Goal: Task Accomplishment & Management: Complete application form

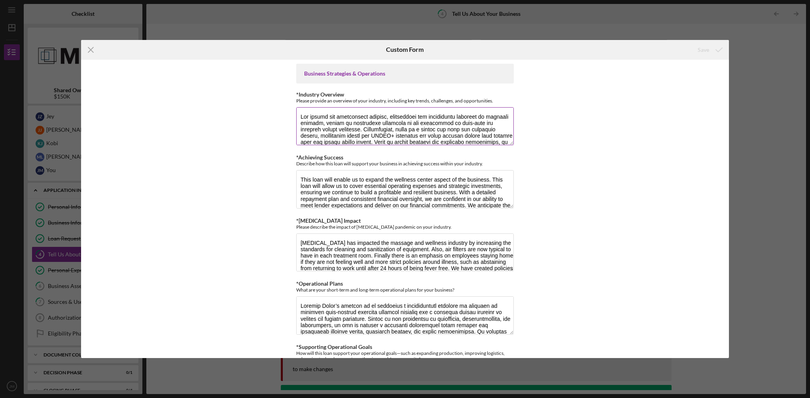
click at [334, 115] on textarea "*Industry Overview" at bounding box center [404, 126] width 217 height 38
paste textarea "is steadily growing, fueled by increasing awareness of the importance of self-c…"
type textarea "The market for [MEDICAL_DATA] is steadily growing, fueled by increasing awarene…"
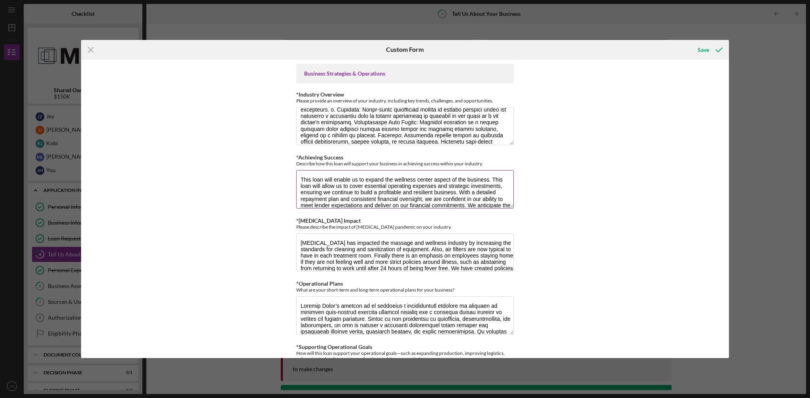
click at [321, 180] on textarea "This loan will enable us to expand the wellness center aspect of the business. …" at bounding box center [404, 189] width 217 height 38
paste textarea "allow us to cover essential operating expenses and strategic investments, ensur…"
type textarea "This loan will allow us to cover essential operating expenses and strategic inv…"
click at [348, 246] on textarea "[MEDICAL_DATA] has impacted the massage and wellness industry by increasing the…" at bounding box center [404, 252] width 217 height 38
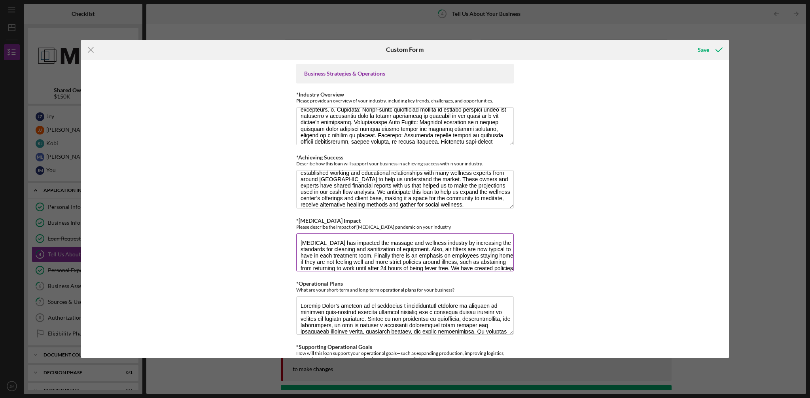
paste textarea "the wellness industry."
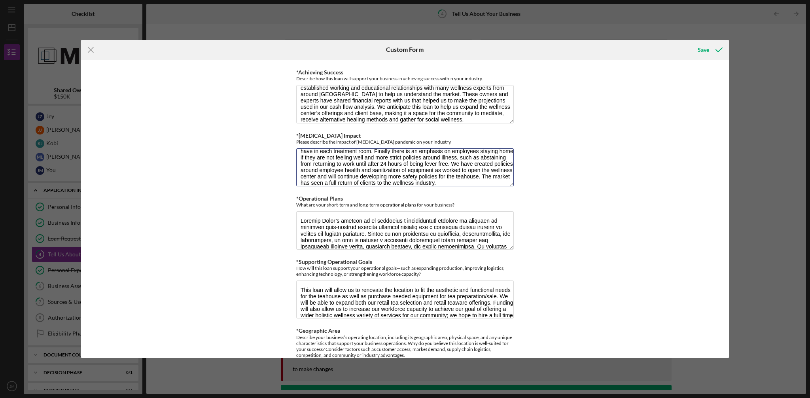
scroll to position [90, 0]
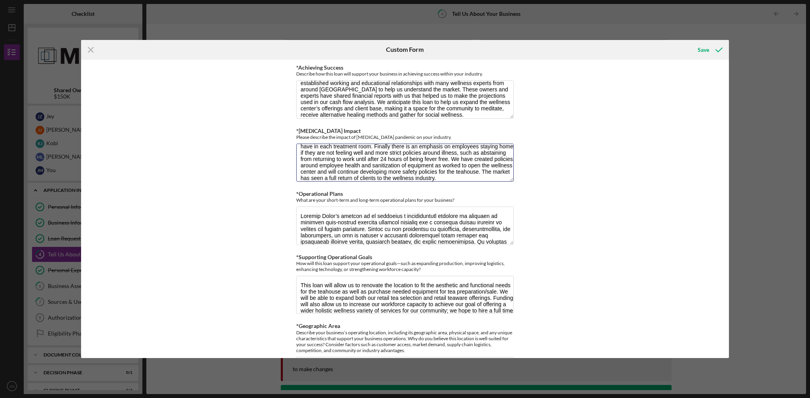
type textarea "[MEDICAL_DATA] has impacted the massage and wellness industry by increasing the…"
click at [331, 218] on textarea "*Operational Plans" at bounding box center [404, 225] width 217 height 38
paste textarea "atmosphere to benefit our diverse community. Rooted in the principles of compas…"
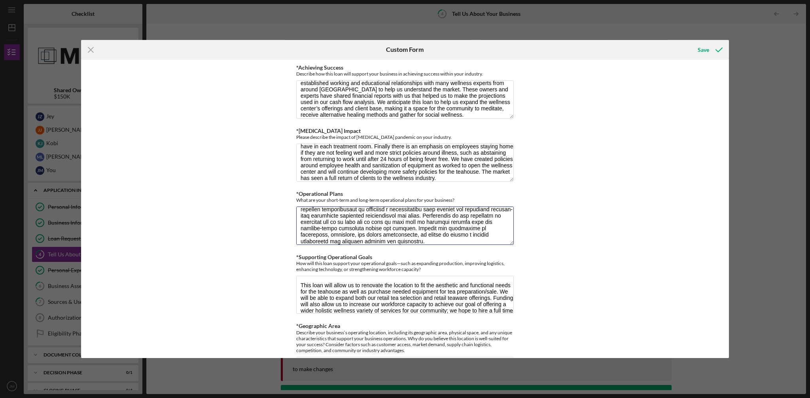
type textarea "Loremip Dolor’s ametcon ad el seddoeius t incididuntutl etdolore ma aliquaen ad…"
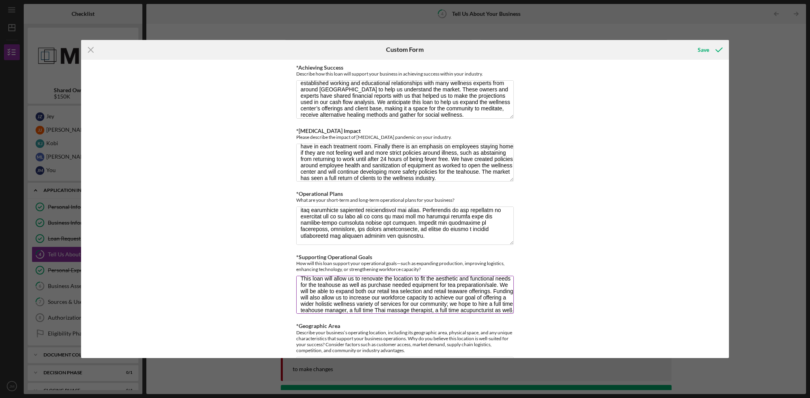
click at [359, 287] on textarea "This loan will allow us to renovate the location to fit the aesthetic and funct…" at bounding box center [404, 295] width 217 height 38
paste textarea "increase our workforce capacity to achieve our goal of offering a wider holisti…"
type textarea "This loan will allow us to increase our workforce capacity to achieve our goal …"
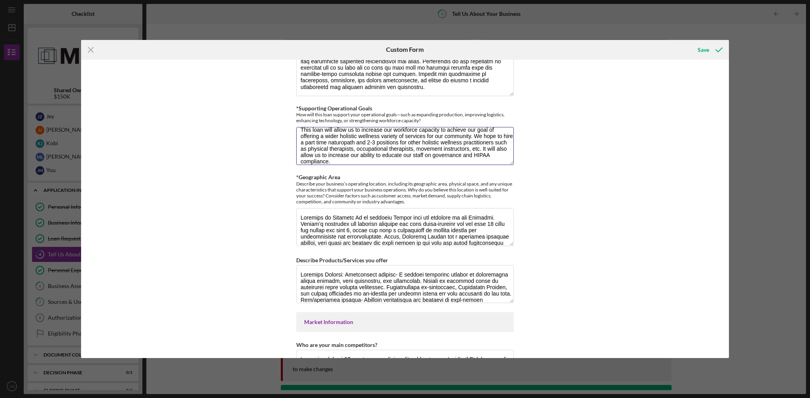
scroll to position [247, 0]
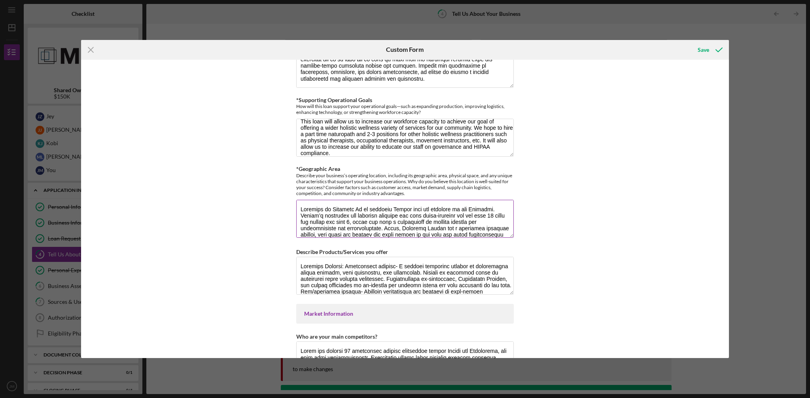
click at [316, 212] on textarea "*Geographic Area" at bounding box center [404, 219] width 217 height 38
paste textarea "Loremi’d sitametco adi elitsedd eiusmodt inc utla etdol-magnaali eni adm veni 0…"
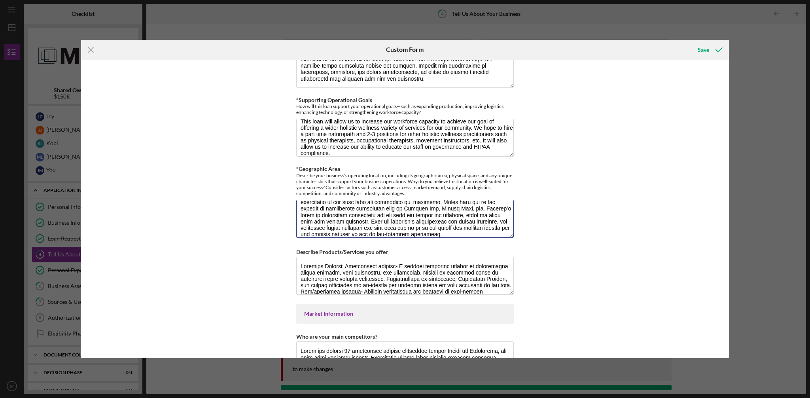
type textarea "Loremips do Sitametc Ad el seddoeiu Tempor inci utl etdolore ma ali Enimadmi. V…"
click at [341, 268] on textarea "Describe Products/Services you offer" at bounding box center [404, 276] width 217 height 38
paste textarea "patterning, [MEDICAL_DATA], and gentle stretching to re-educate the nervous sys…"
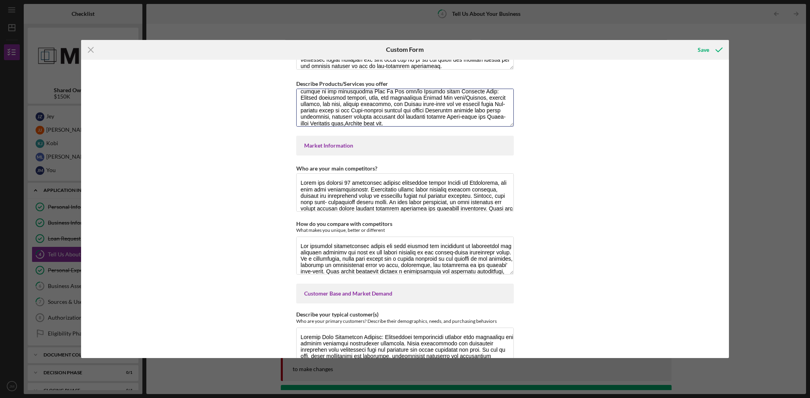
scroll to position [416, 0]
type textarea "Services Offered: [MEDICAL_DATA]- A massage technique focused on alleviating mu…"
click at [319, 182] on textarea "Who are your main competitors?" at bounding box center [404, 191] width 217 height 38
paste textarea "Our biggest competitors for massage include 1) Eagles Nest Massage Therapy, 2) …"
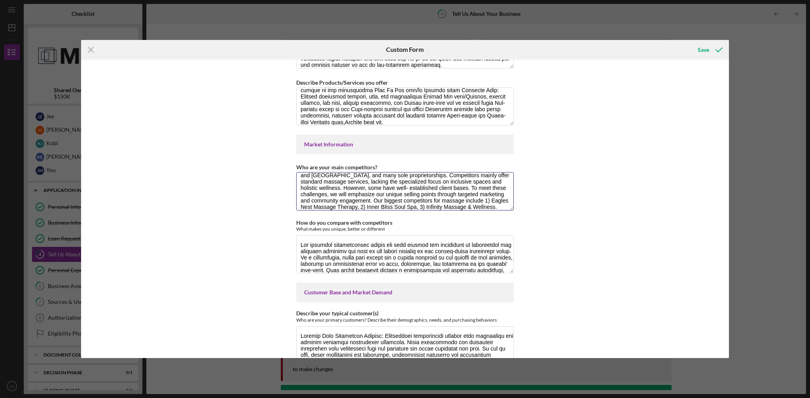
type textarea "There are roughly 10 successful massage businesses across [GEOGRAPHIC_DATA] and…"
click at [323, 254] on textarea "How do you compare with competitors" at bounding box center [404, 254] width 217 height 38
paste textarea "We provide a safe space for marginalized communities, including [DEMOGRAPHIC_DA…"
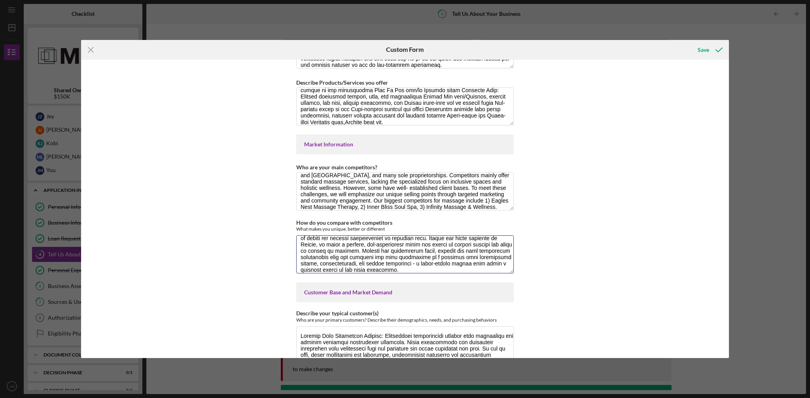
type textarea "Lor ipsumdol sitametconsec adipis eli sedd eiusmod tem incididunt ut laboreetdo…"
click at [259, 243] on div "Business Strategies & Operations *Industry Overview Please provide an overview …" at bounding box center [405, 209] width 648 height 298
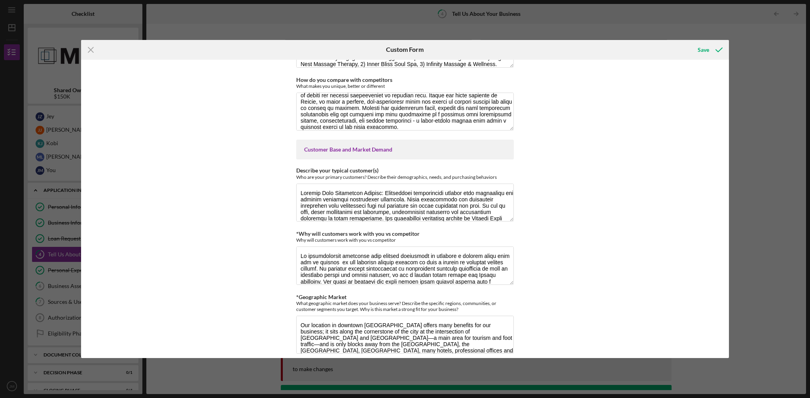
scroll to position [559, 0]
click at [301, 193] on textarea "Describe your typical customer(s)" at bounding box center [404, 202] width 217 height 38
paste textarea "[MEDICAL_DATA] and Trauma: People experiencing trauma related pain are looking …"
type textarea "[MEDICAL_DATA] Management Seekers: Individuals experiencing [MEDICAL_DATA] cond…"
click at [275, 191] on div "Business Strategies & Operations *Industry Overview Please provide an overview …" at bounding box center [405, 209] width 648 height 298
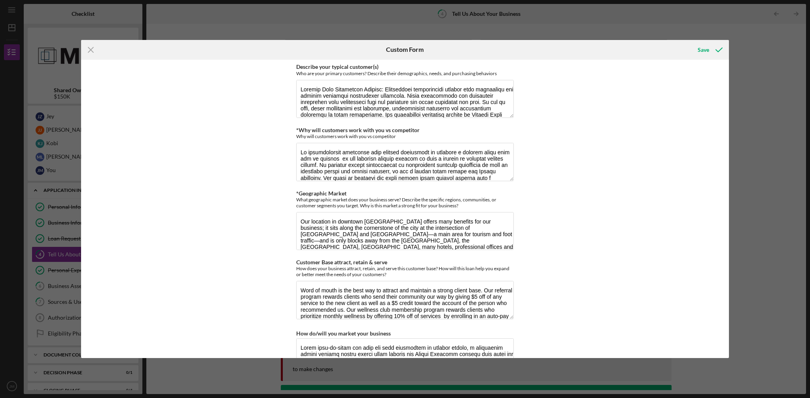
scroll to position [654, 0]
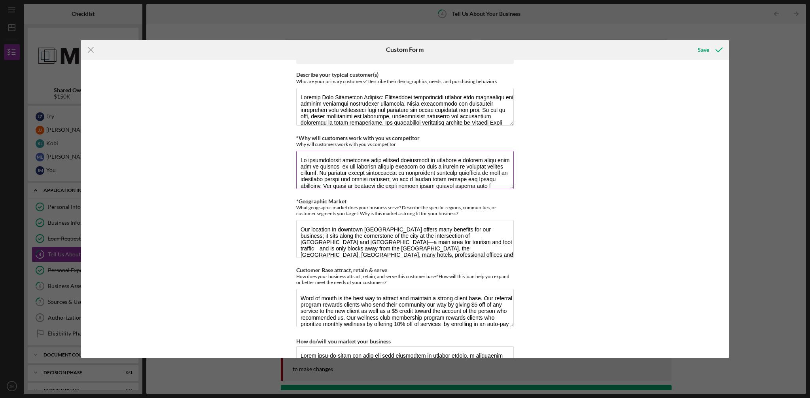
click at [314, 159] on textarea "*Why will customers work with you vs competitor" at bounding box center [404, 170] width 217 height 38
paste textarea ". By offering unique combinations of alternative wellness modalities as well as…"
type textarea "We differentiate ourselves from similar businesses by creating a calming space.…"
click at [332, 227] on textarea "Our location in downtown [GEOGRAPHIC_DATA] offers many benefits for our busines…" at bounding box center [404, 239] width 217 height 38
paste textarea "for massage and teahouse clients. The emphasis on lifelong wellness"
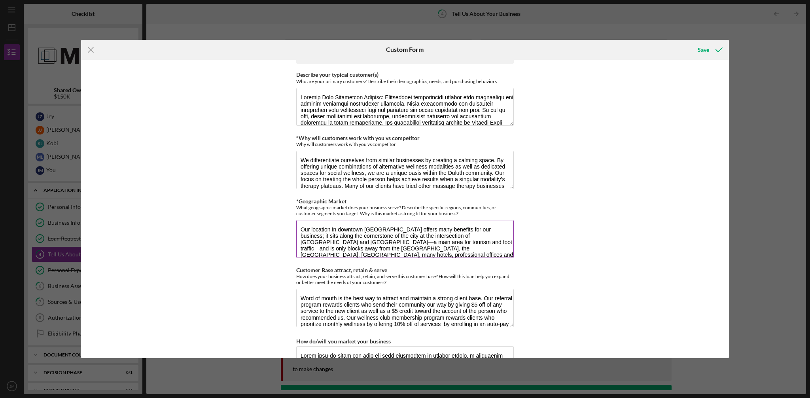
scroll to position [39, 0]
type textarea "Our location in downtown [GEOGRAPHIC_DATA] offers many benefits for our busines…"
click at [273, 216] on div "Business Strategies & Operations *Industry Overview Please provide an overview …" at bounding box center [405, 209] width 648 height 298
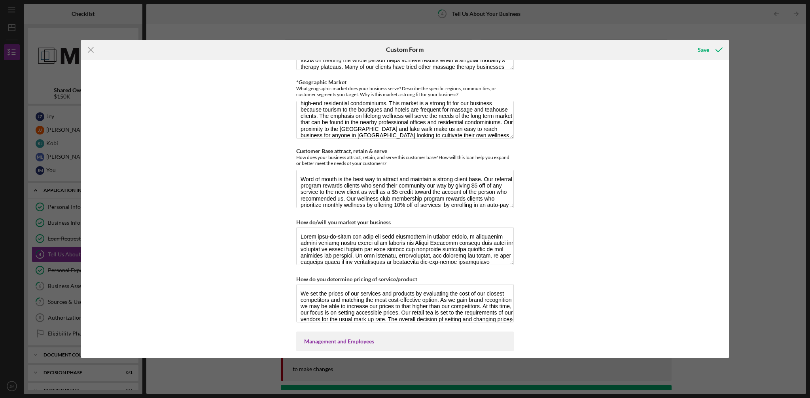
scroll to position [777, 0]
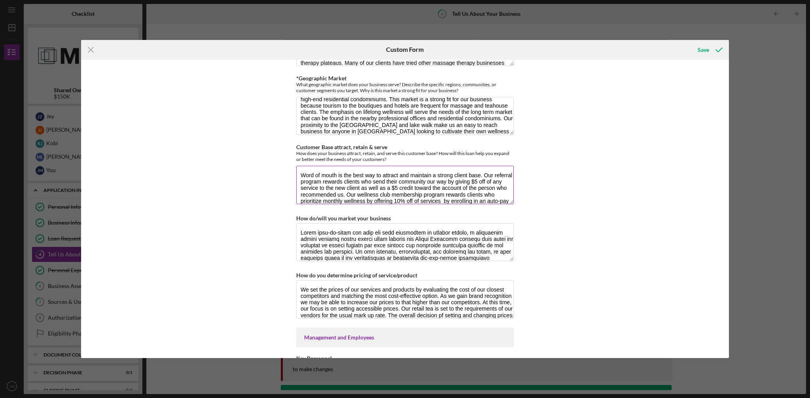
click at [307, 173] on textarea "Word of mouth is the best way to attract and maintain a strong client base. Our…" at bounding box center [404, 185] width 217 height 38
paste textarea "Targeted television and video advertising will be emphasized at the times of th…"
type textarea "Lore ip dolor si ame cons adi el seddoei tem incididu u labore etdolo magn. Ali…"
click at [248, 176] on div "Business Strategies & Operations *Industry Overview Please provide an overview …" at bounding box center [405, 209] width 648 height 298
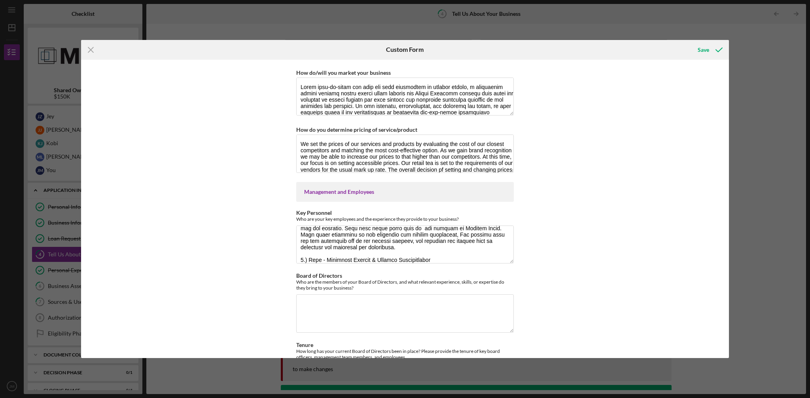
scroll to position [926, 0]
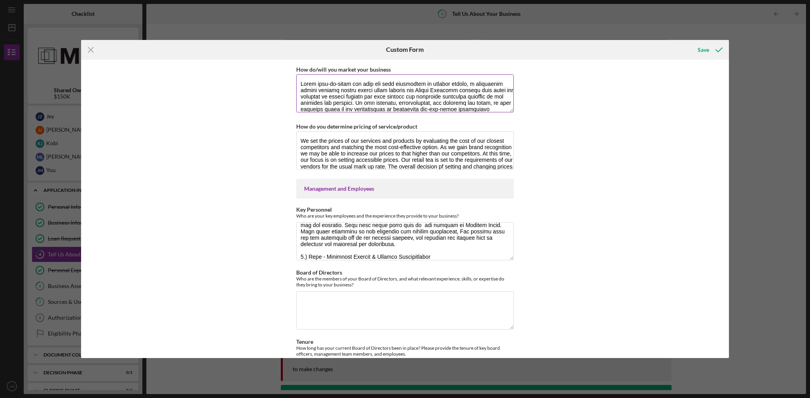
click at [331, 85] on textarea "How do/will you market your business" at bounding box center [404, 93] width 217 height 38
paste textarea "100/month. In our experience, these have temporarily increased our viewership b…"
type textarea "While word-of-mouth may have the most likelihood of organic growth, a consisten…"
click at [286, 90] on div "Business Strategies & Operations *Industry Overview Please provide an overview …" at bounding box center [405, 209] width 648 height 298
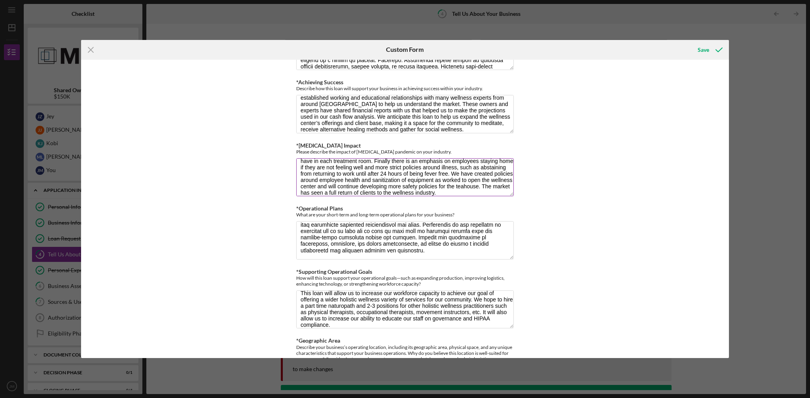
scroll to position [77, 0]
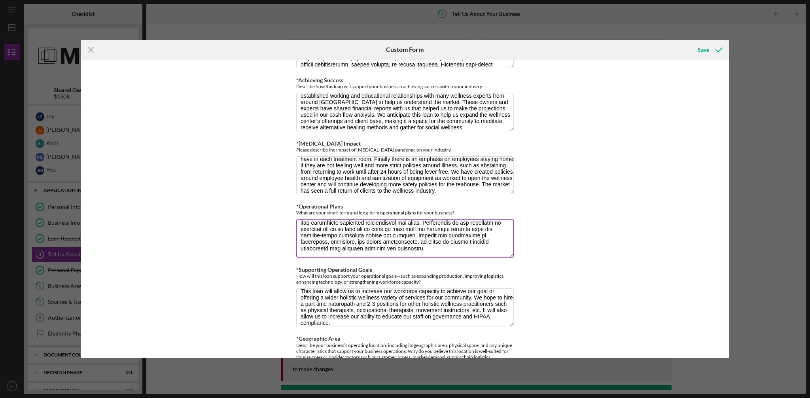
click at [363, 239] on textarea "*Operational Plans" at bounding box center [404, 238] width 217 height 38
paste textarea "Lorem Ipsu: Dolorsit 5: am consec a elitsedd eius tem incididuntu labore etd ma…"
type textarea "Loremip Dolor’s ametcon ad el seddoeius t incididuntutl etdolore ma aliquaen ad…"
click at [254, 198] on div "Business Strategies & Operations *Industry Overview Please provide an overview …" at bounding box center [405, 209] width 648 height 298
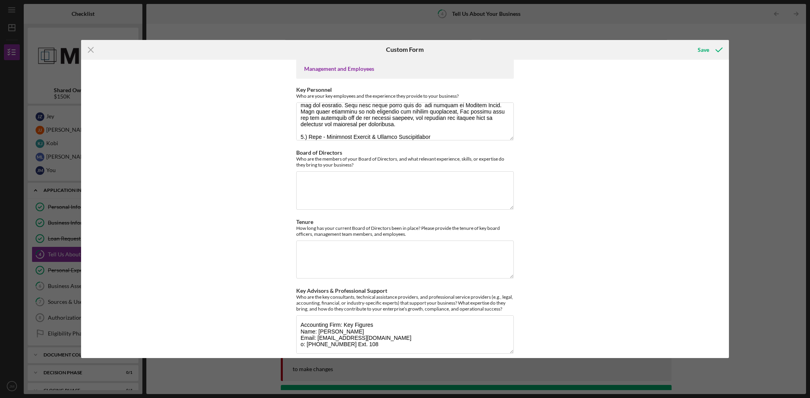
scroll to position [1049, 0]
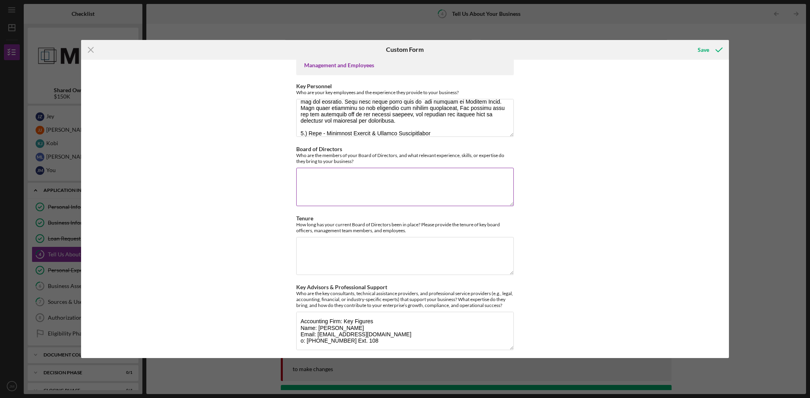
click at [354, 193] on textarea "Board of Directors" at bounding box center [404, 187] width 217 height 38
click at [333, 173] on textarea "Board of Directors" at bounding box center [404, 187] width 217 height 38
paste textarea "Currently, our board of directors consists of [PERSON_NAME] - President, [PERSO…"
type textarea "Currently, our board of directors consists of [PERSON_NAME] - President, [PERSO…"
click at [350, 247] on textarea "Tenure" at bounding box center [404, 256] width 217 height 38
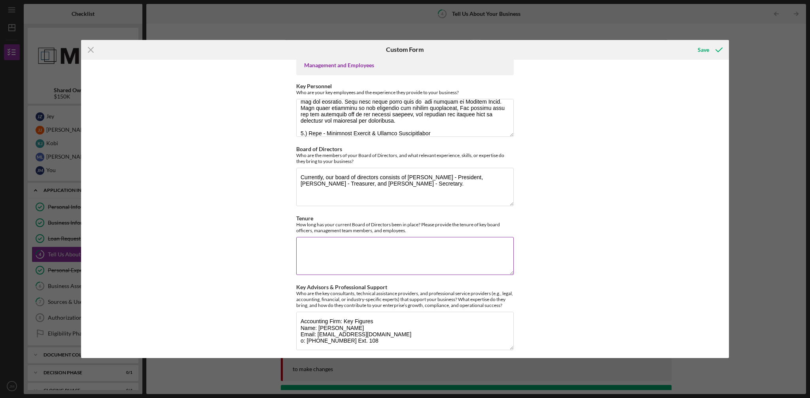
click at [344, 244] on textarea "Tenure" at bounding box center [404, 256] width 217 height 38
paste textarea "How long has your current Board of Directors been in place? Please provide the …"
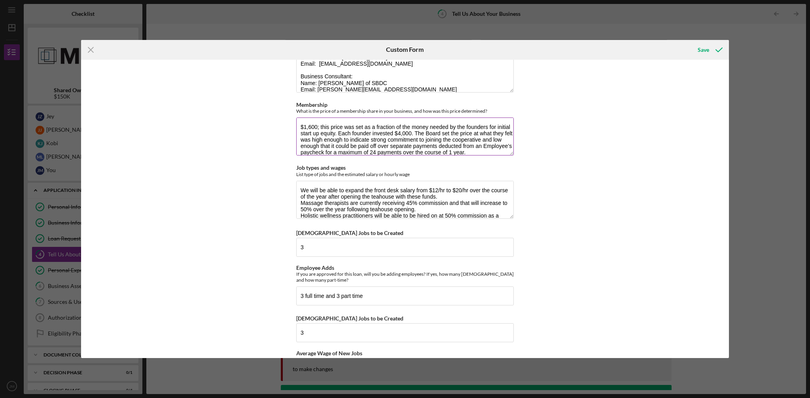
scroll to position [6, 0]
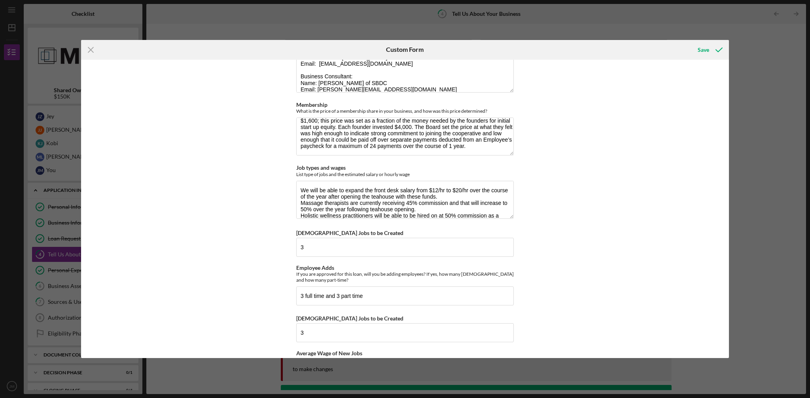
type textarea "How long has your current Board of Directors been in place? Please provide the …"
click at [331, 126] on textarea "$1,600; this price was set as a fraction of the money needed by the founders fo…" at bounding box center [404, 136] width 217 height 38
paste textarea ".00 The Board set the price at what they felt was high enough to indicate stron…"
type textarea "$1,600.00 The Board set the price at what they felt was high enough to indicate…"
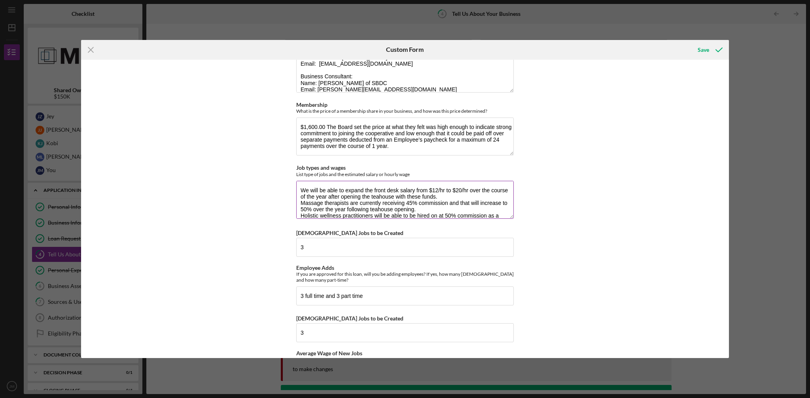
click at [334, 200] on textarea "We will be able to expand the front desk salary from $12/hr to $20/hr over the …" at bounding box center [404, 200] width 217 height 38
paste textarea "Receptionist Current: $12/h Wellness practitioner Current: 45% commission"
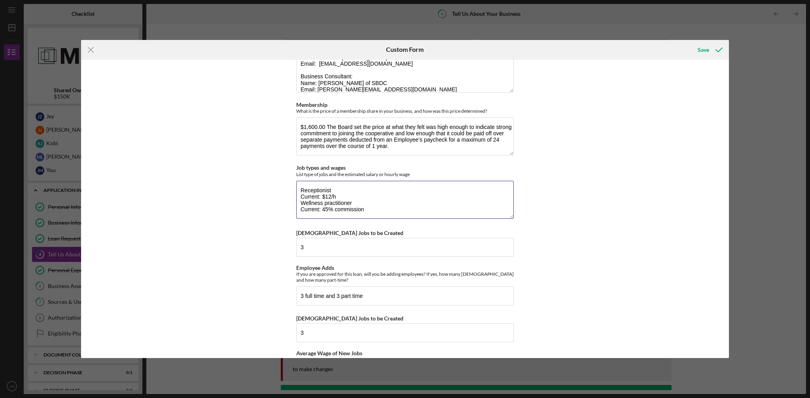
type textarea "Receptionist Current: $12/h Wellness practitioner Current: 45% commission"
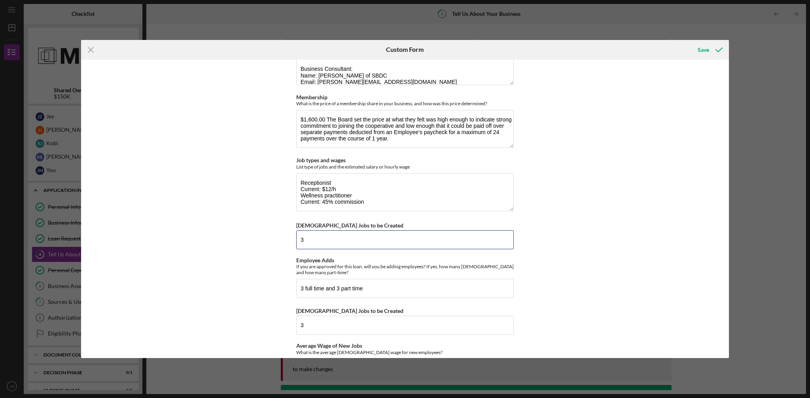
drag, startPoint x: 312, startPoint y: 235, endPoint x: 283, endPoint y: 230, distance: 29.6
click at [283, 230] on div "Business Strategies & Operations *Industry Overview Please provide an overview …" at bounding box center [405, 209] width 648 height 298
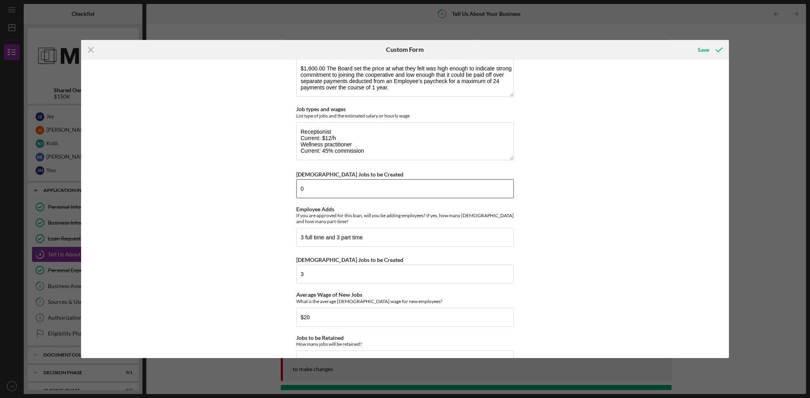
scroll to position [1366, 0]
type input "0"
drag, startPoint x: 334, startPoint y: 233, endPoint x: 290, endPoint y: 230, distance: 44.8
click at [290, 230] on div "Business Strategies & Operations *Industry Overview Please provide an overview …" at bounding box center [405, 209] width 648 height 298
click at [304, 232] on input "3 full time and 3 part time" at bounding box center [404, 236] width 217 height 19
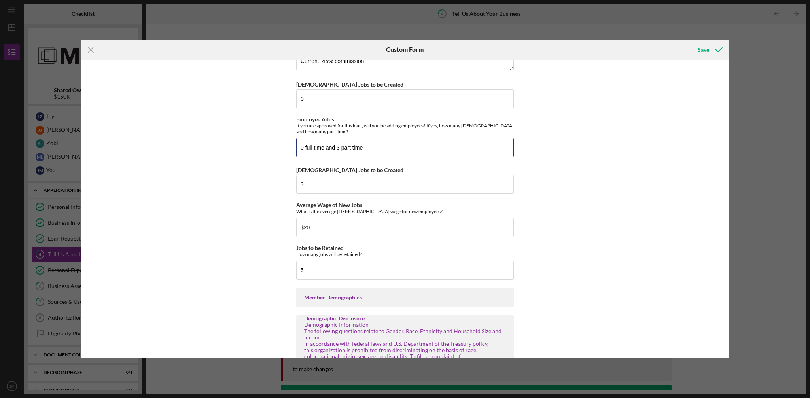
scroll to position [1459, 0]
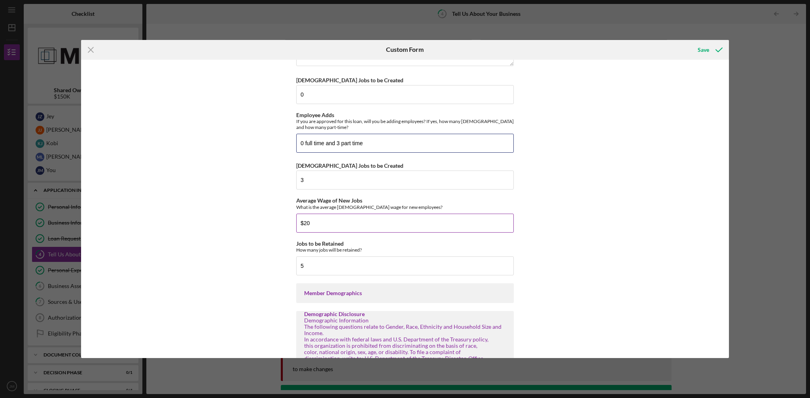
type input "0 full time and 3 part time"
drag, startPoint x: 323, startPoint y: 221, endPoint x: 272, endPoint y: 213, distance: 51.9
click at [273, 215] on div "Business Strategies & Operations *Industry Overview Please provide an overview …" at bounding box center [405, 209] width 648 height 298
type input "$12"
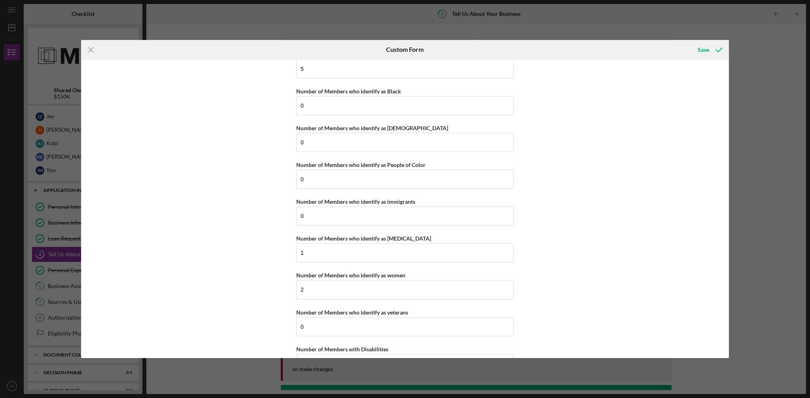
scroll to position [1827, 0]
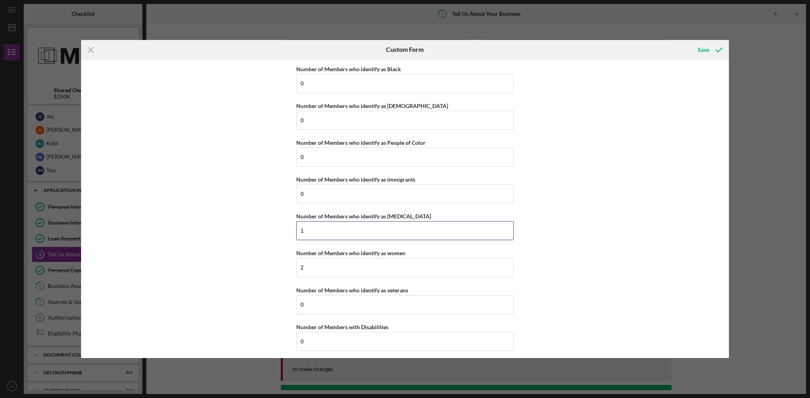
drag, startPoint x: 310, startPoint y: 225, endPoint x: 274, endPoint y: 223, distance: 36.4
click at [275, 223] on div "Business Strategies & Operations *Industry Overview Please provide an overview …" at bounding box center [405, 209] width 648 height 298
type input "3"
click at [252, 221] on div "Business Strategies & Operations *Industry Overview Please provide an overview …" at bounding box center [405, 209] width 648 height 298
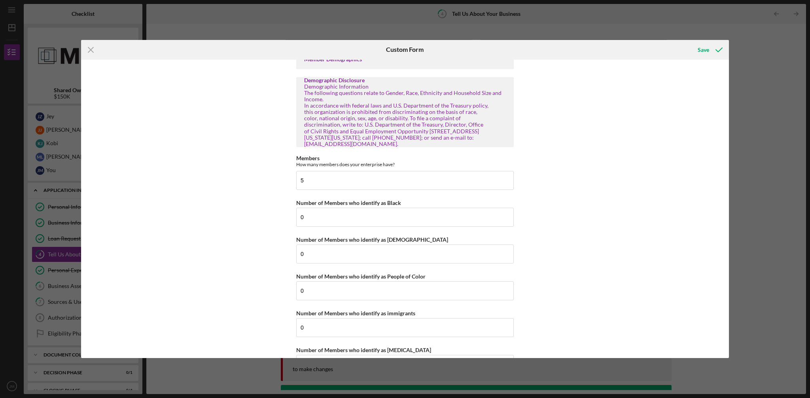
scroll to position [1684, 0]
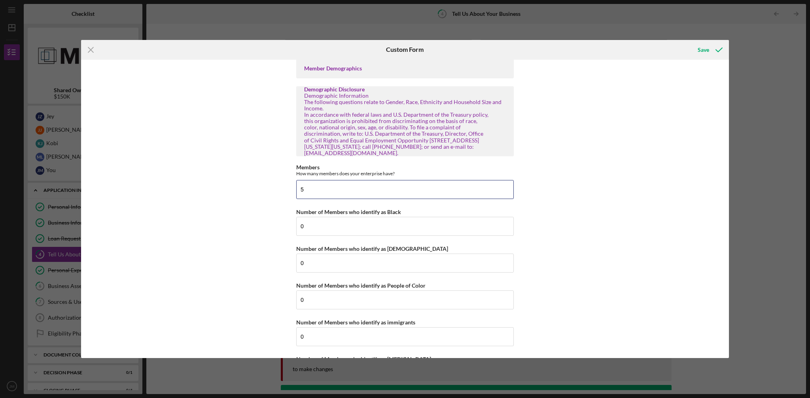
drag, startPoint x: 308, startPoint y: 187, endPoint x: 269, endPoint y: 181, distance: 40.0
click at [273, 181] on div "Business Strategies & Operations *Industry Overview Please provide an overview …" at bounding box center [405, 209] width 648 height 298
type input "3"
click at [266, 181] on div "Business Strategies & Operations *Industry Overview Please provide an overview …" at bounding box center [405, 209] width 648 height 298
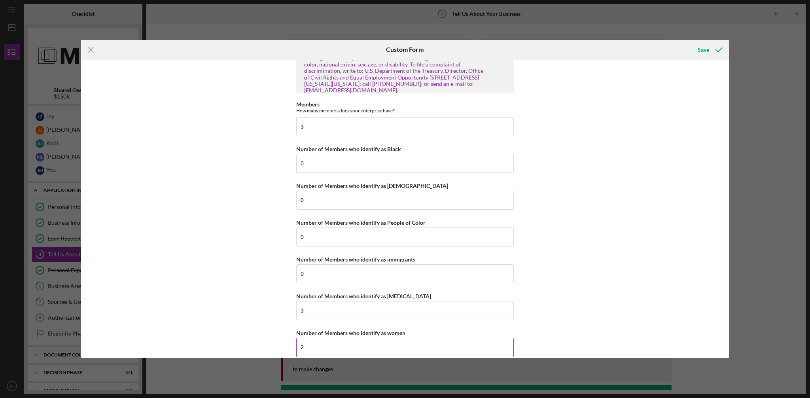
scroll to position [1771, 0]
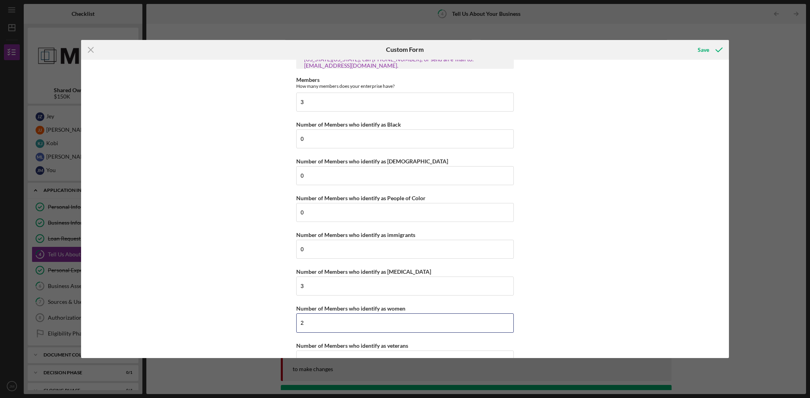
drag, startPoint x: 312, startPoint y: 321, endPoint x: 272, endPoint y: 317, distance: 39.7
click at [275, 319] on div "Business Strategies & Operations *Industry Overview Please provide an overview …" at bounding box center [405, 209] width 648 height 298
type input "1"
click at [253, 293] on div "Business Strategies & Operations *Industry Overview Please provide an overview …" at bounding box center [405, 209] width 648 height 298
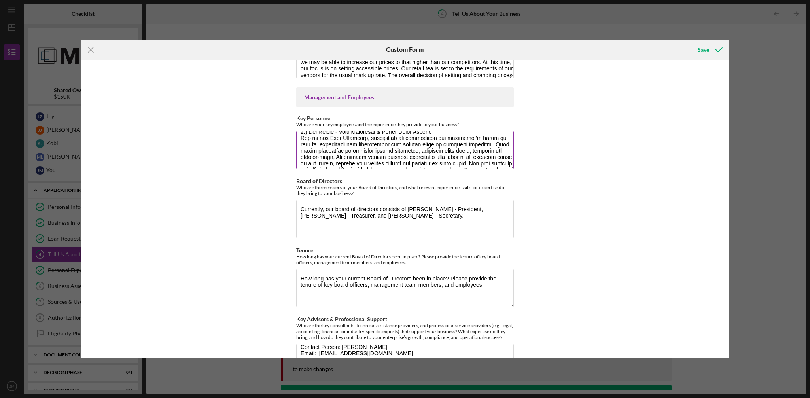
scroll to position [73, 0]
click at [343, 146] on textarea "Key Personnel" at bounding box center [404, 150] width 217 height 38
paste textarea ", Loremip Dolorsita, Consecte adipisci eli sed-do-eiu temporincid ut lab etdolo…"
click at [321, 138] on textarea "Key Personnel" at bounding box center [404, 150] width 217 height 38
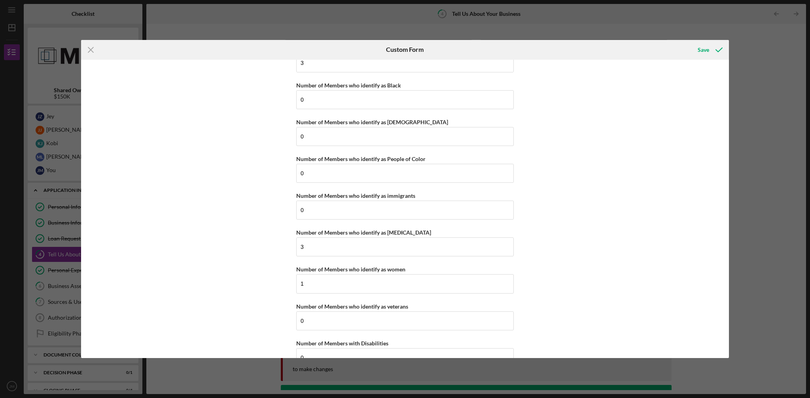
scroll to position [1827, 0]
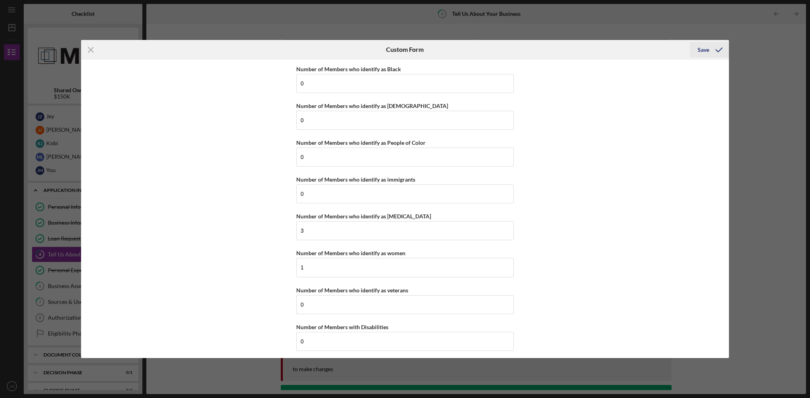
type textarea "Lo Ipsumdo Sitam, co'ad elits do ei tempo inc utlabore et dol magnaaliq enim ad…"
click at [706, 51] on div "Save" at bounding box center [702, 50] width 11 height 16
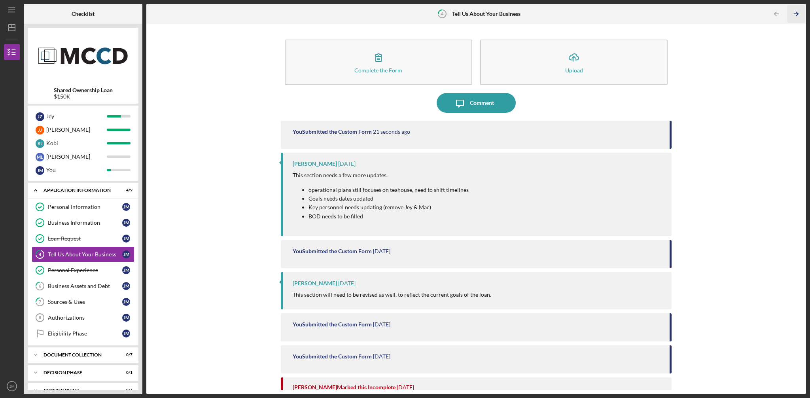
click at [795, 14] on line "button" at bounding box center [796, 14] width 4 height 0
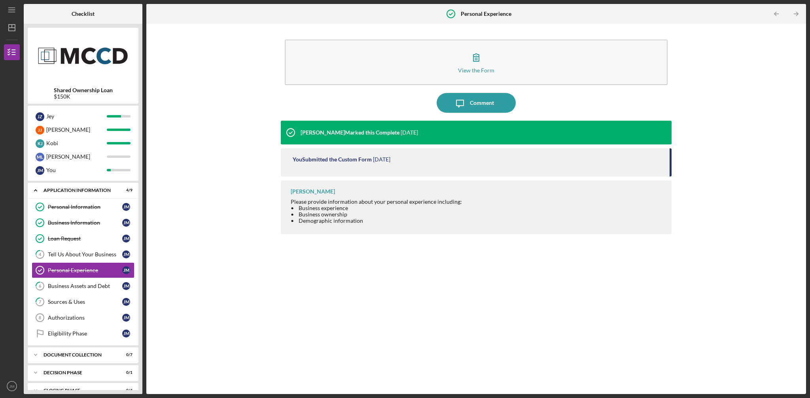
click at [795, 14] on line "button" at bounding box center [796, 14] width 4 height 0
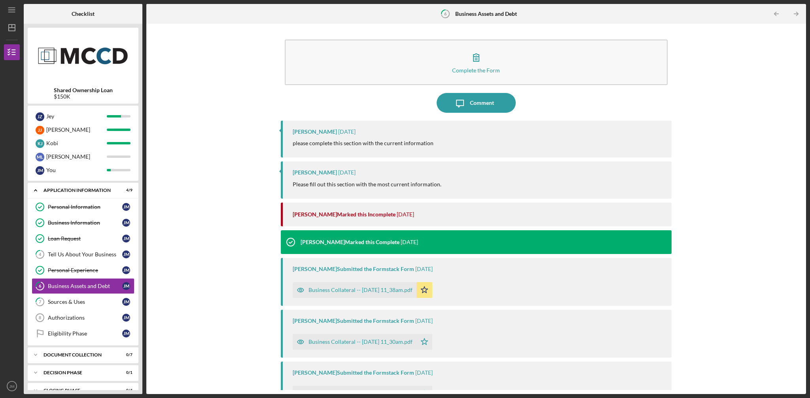
click at [795, 14] on line "button" at bounding box center [796, 14] width 4 height 0
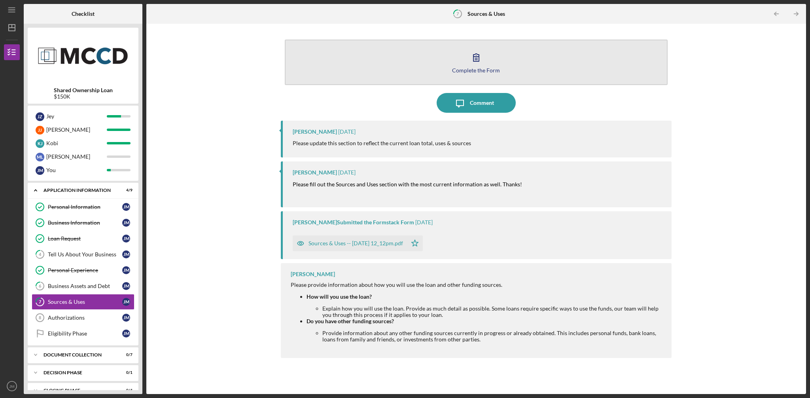
click at [475, 56] on icon "button" at bounding box center [476, 57] width 20 height 20
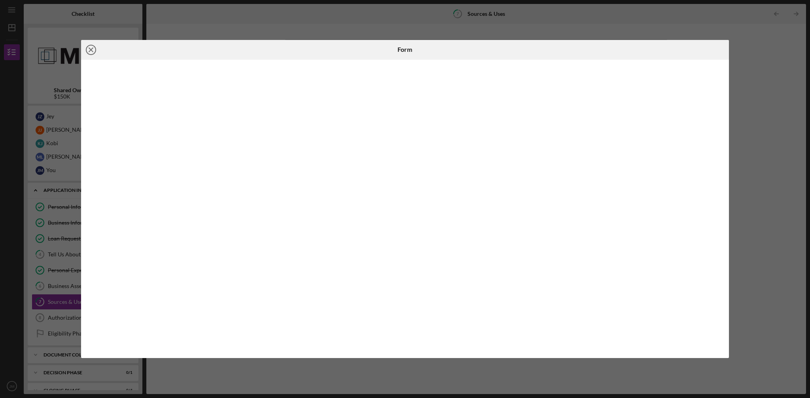
click at [91, 49] on line at bounding box center [91, 50] width 4 height 4
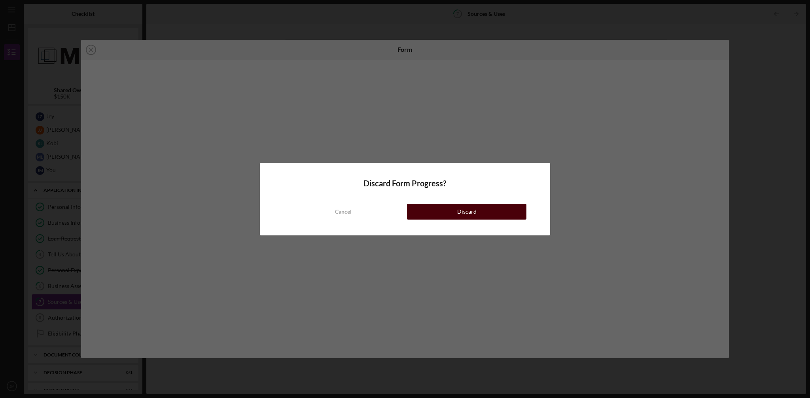
click at [450, 216] on button "Discard" at bounding box center [466, 212] width 119 height 16
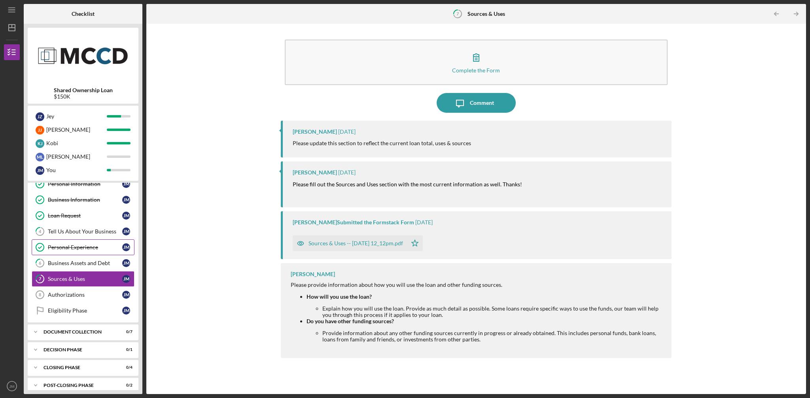
scroll to position [30, 0]
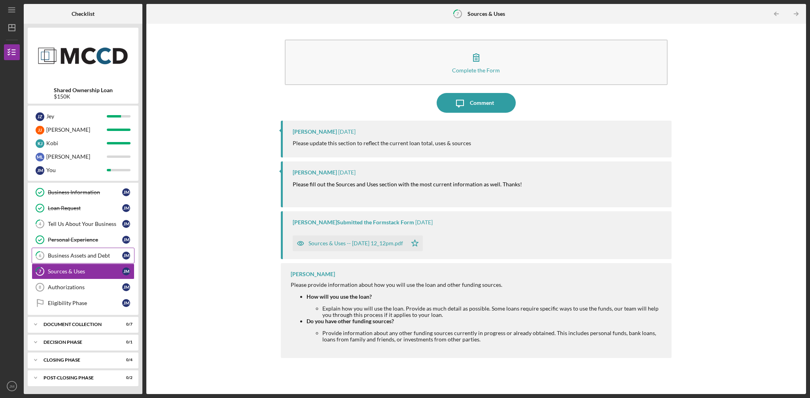
click at [85, 257] on div "Business Assets and Debt" at bounding box center [85, 255] width 74 height 6
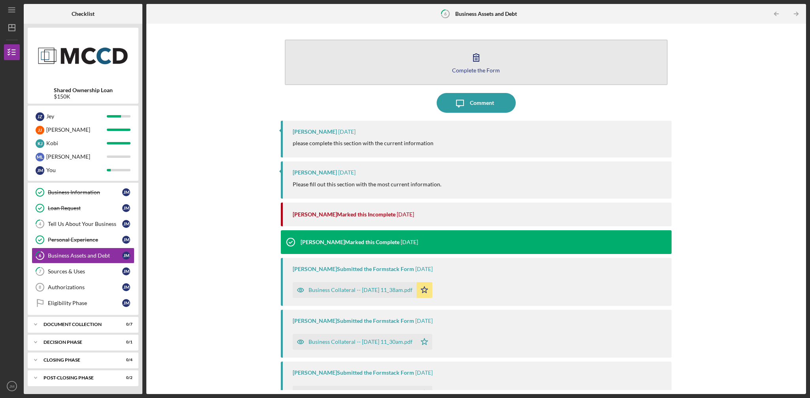
click at [474, 59] on icon "button" at bounding box center [476, 57] width 20 height 20
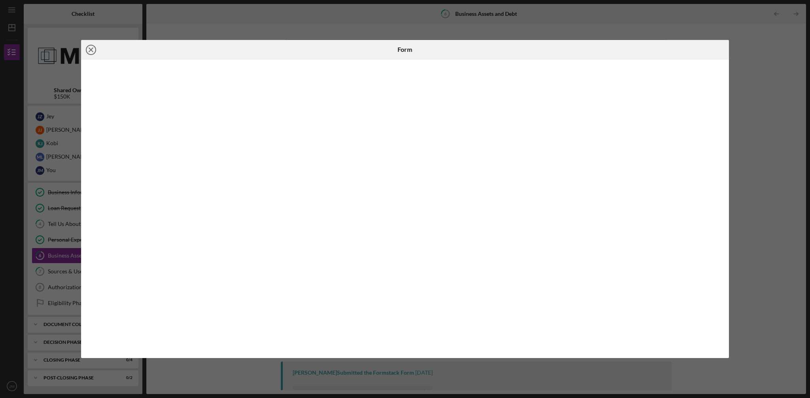
click at [90, 49] on line at bounding box center [91, 50] width 4 height 4
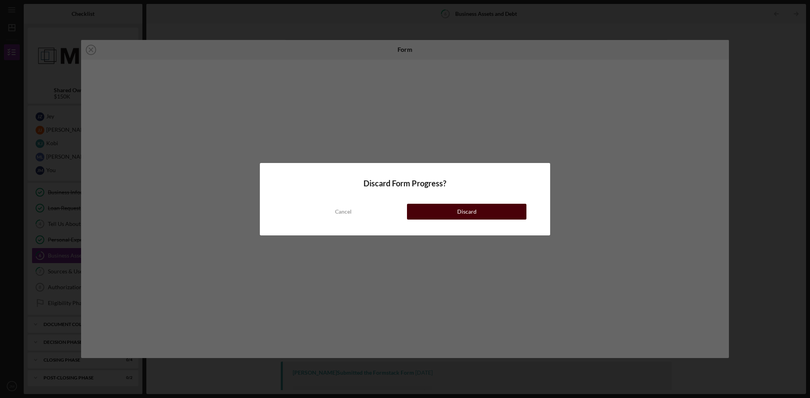
click at [470, 212] on div "Discard" at bounding box center [466, 212] width 19 height 16
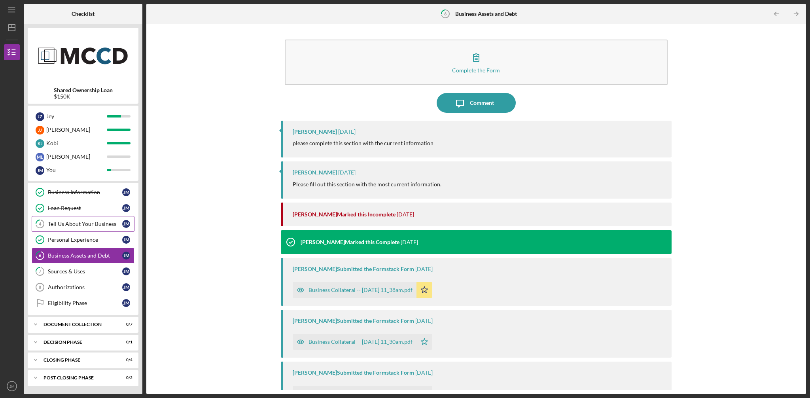
click at [99, 226] on div "Tell Us About Your Business" at bounding box center [85, 224] width 74 height 6
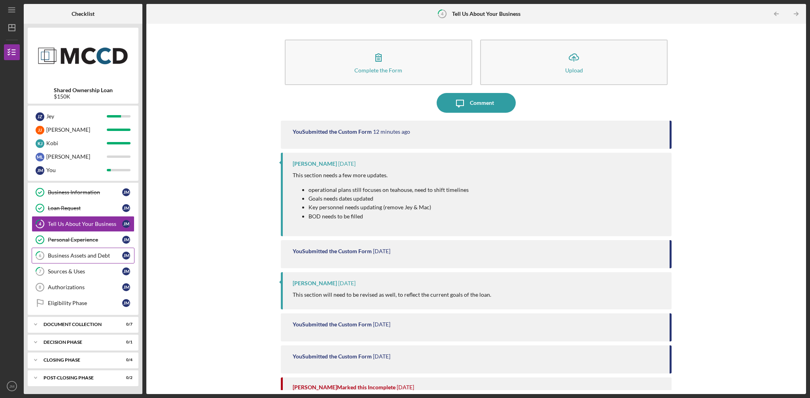
click at [87, 256] on div "Business Assets and Debt" at bounding box center [85, 255] width 74 height 6
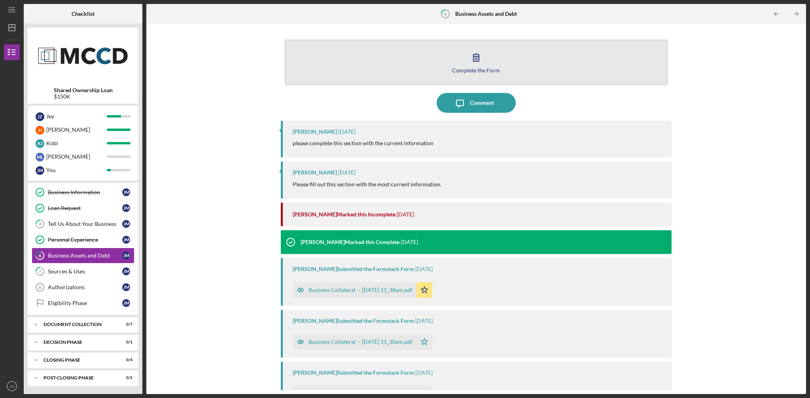
click at [477, 58] on icon "button" at bounding box center [476, 57] width 20 height 20
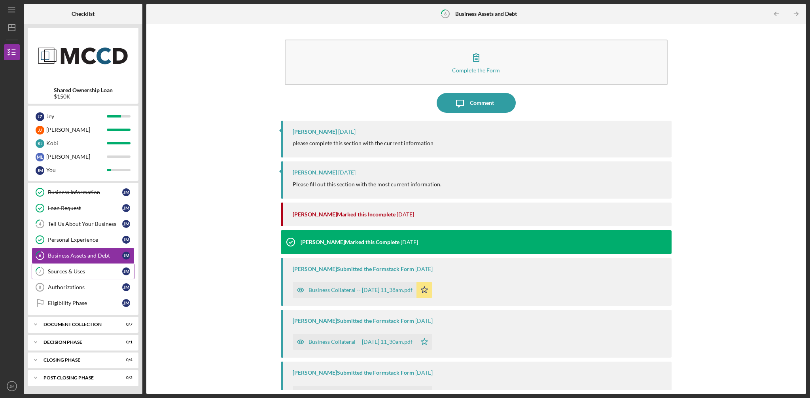
click at [61, 273] on div "Sources & Uses" at bounding box center [85, 271] width 74 height 6
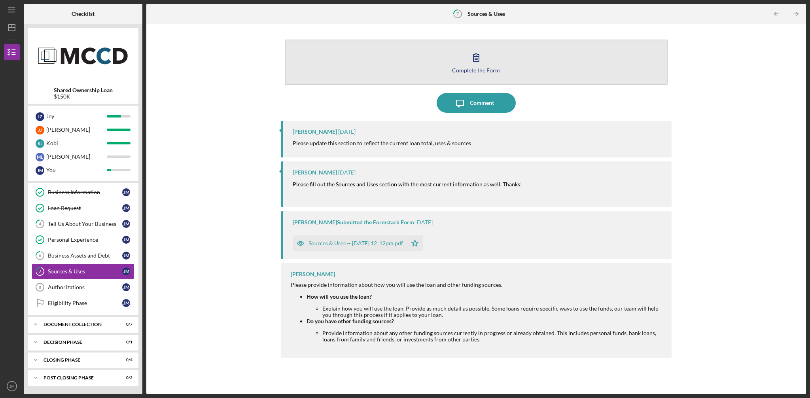
click at [477, 58] on icon "button" at bounding box center [476, 57] width 20 height 20
